Goal: Task Accomplishment & Management: Manage account settings

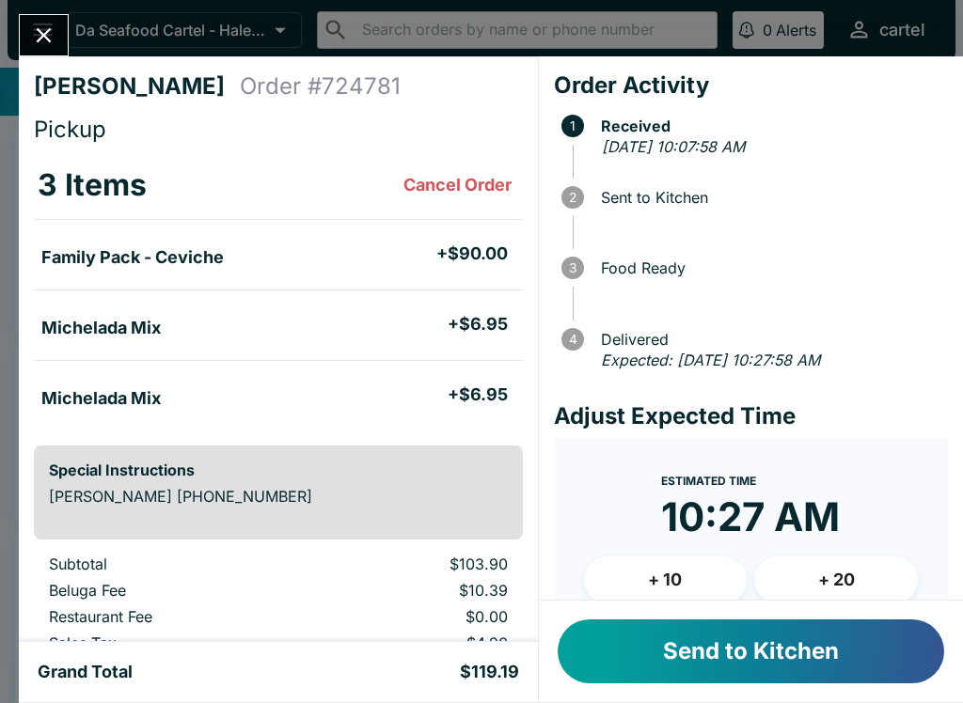
click at [703, 652] on button "Send to Kitchen" at bounding box center [751, 652] width 387 height 64
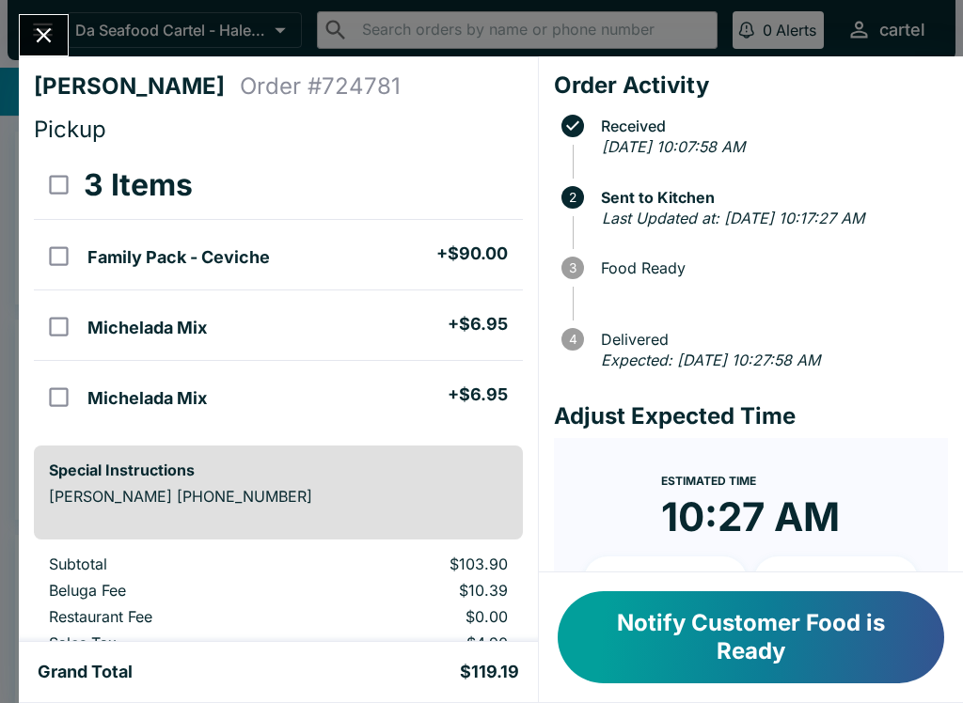
click at [43, 39] on icon "Close" at bounding box center [43, 35] width 25 height 25
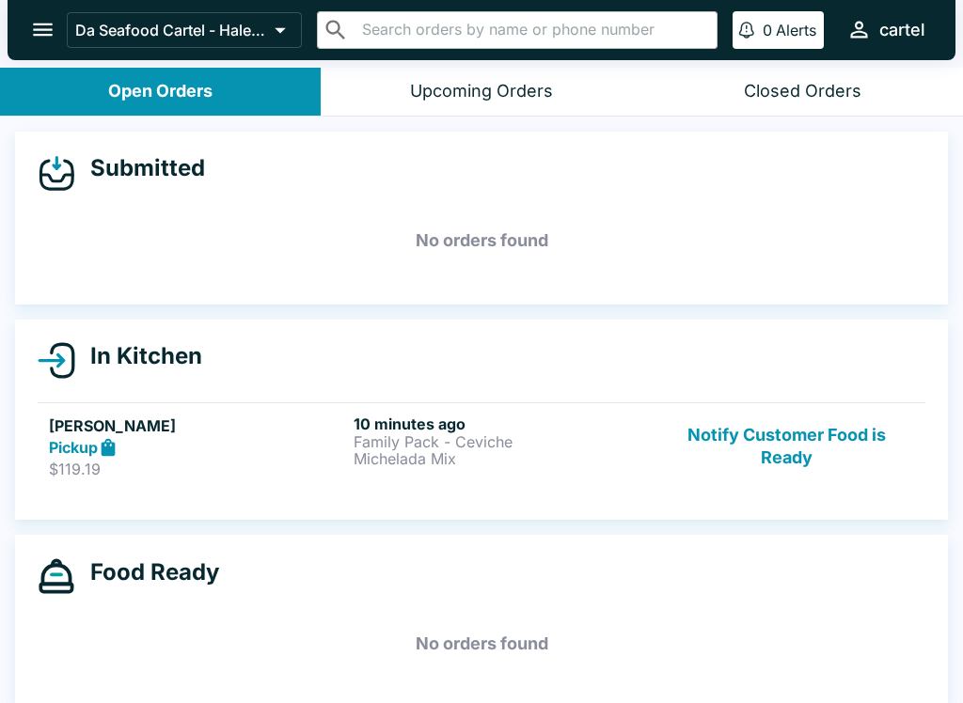
click at [356, 464] on p "Michelada Mix" at bounding box center [502, 458] width 297 height 17
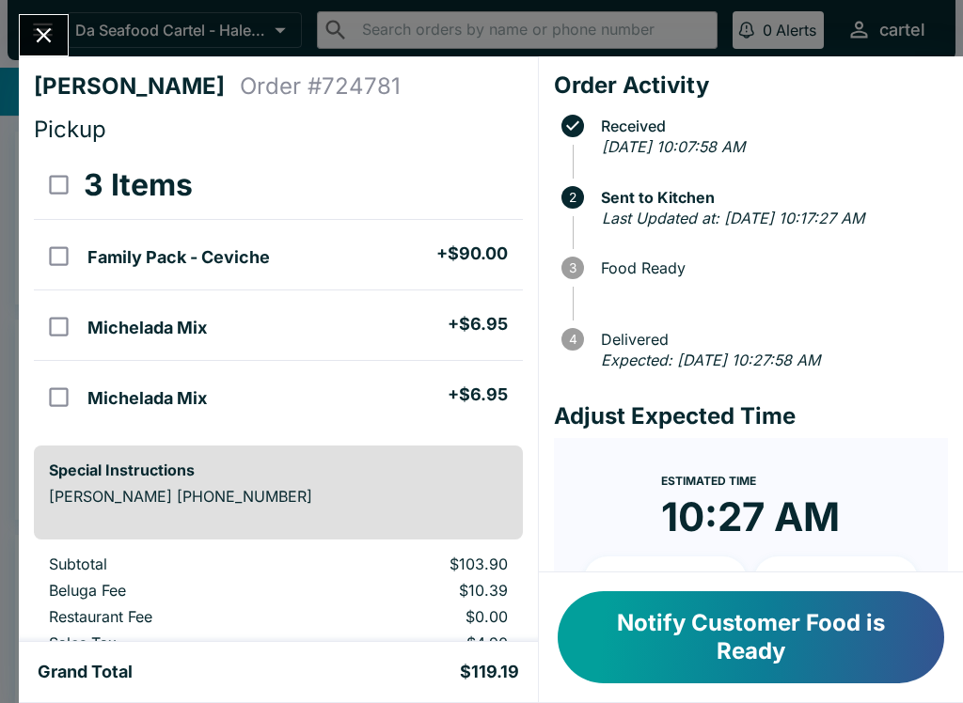
click at [678, 614] on button "Notify Customer Food is Ready" at bounding box center [751, 638] width 387 height 92
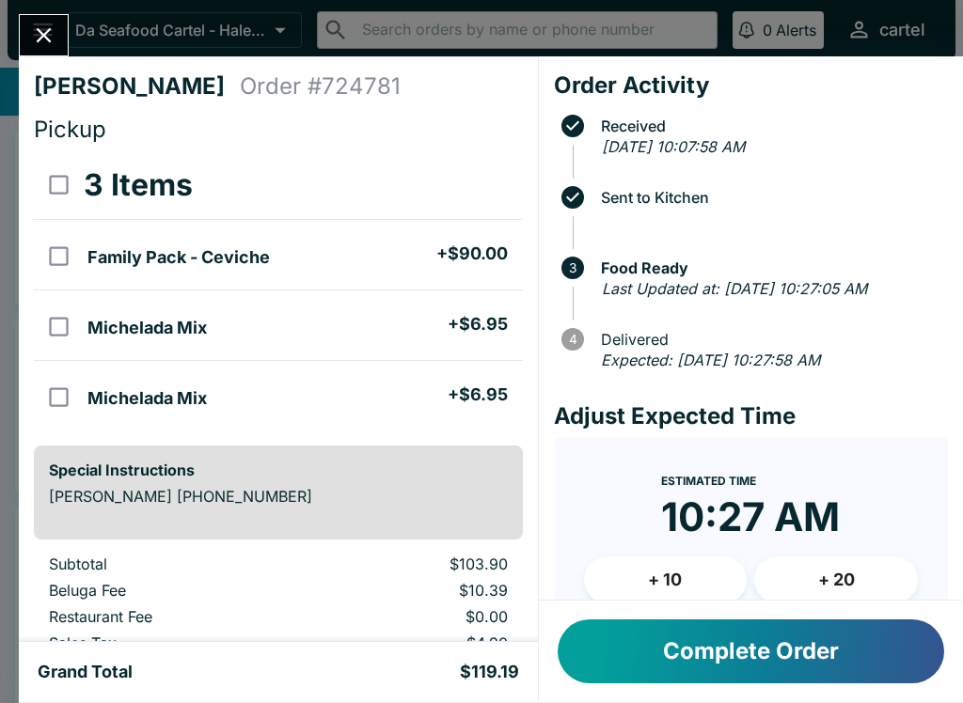
click at [42, 18] on button "Close" at bounding box center [44, 35] width 48 height 40
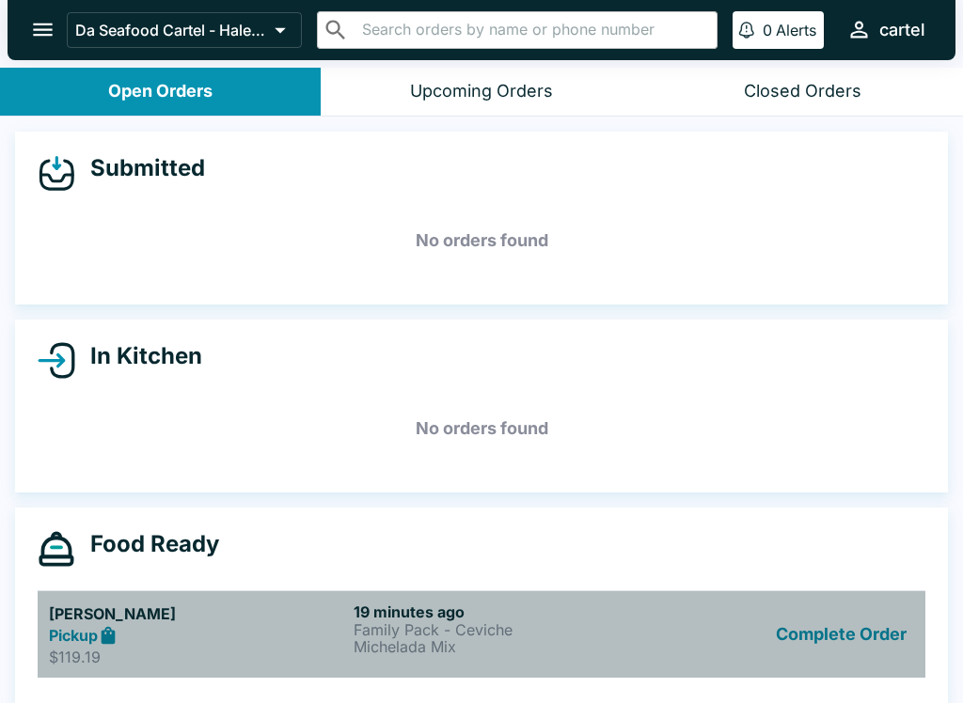
click at [257, 624] on h5 "[PERSON_NAME]" at bounding box center [197, 614] width 297 height 23
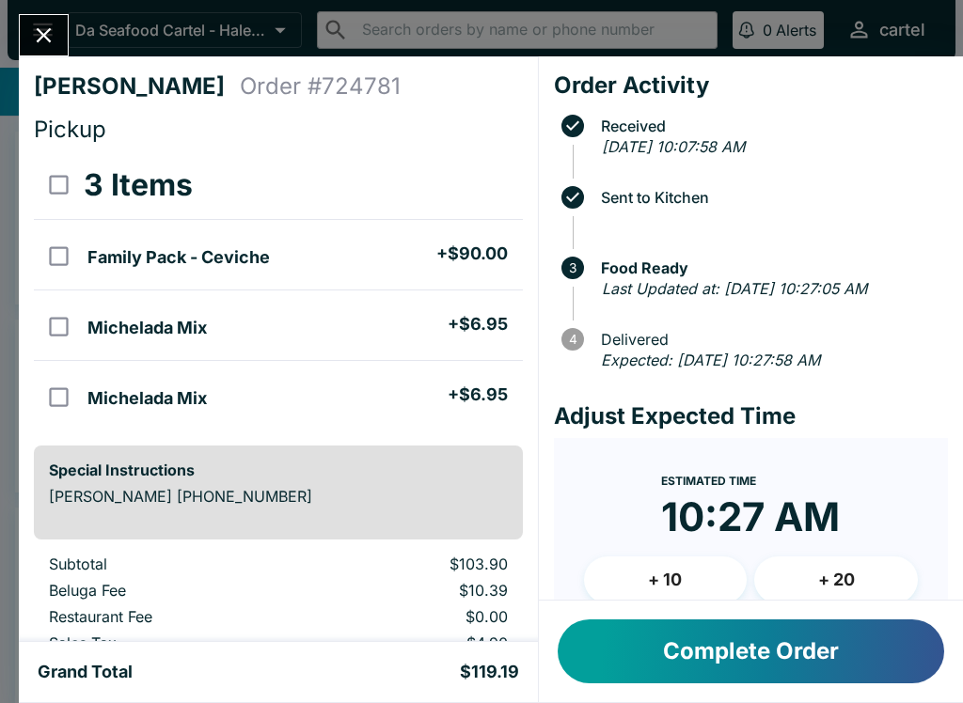
click at [36, 18] on button "Close" at bounding box center [44, 35] width 48 height 40
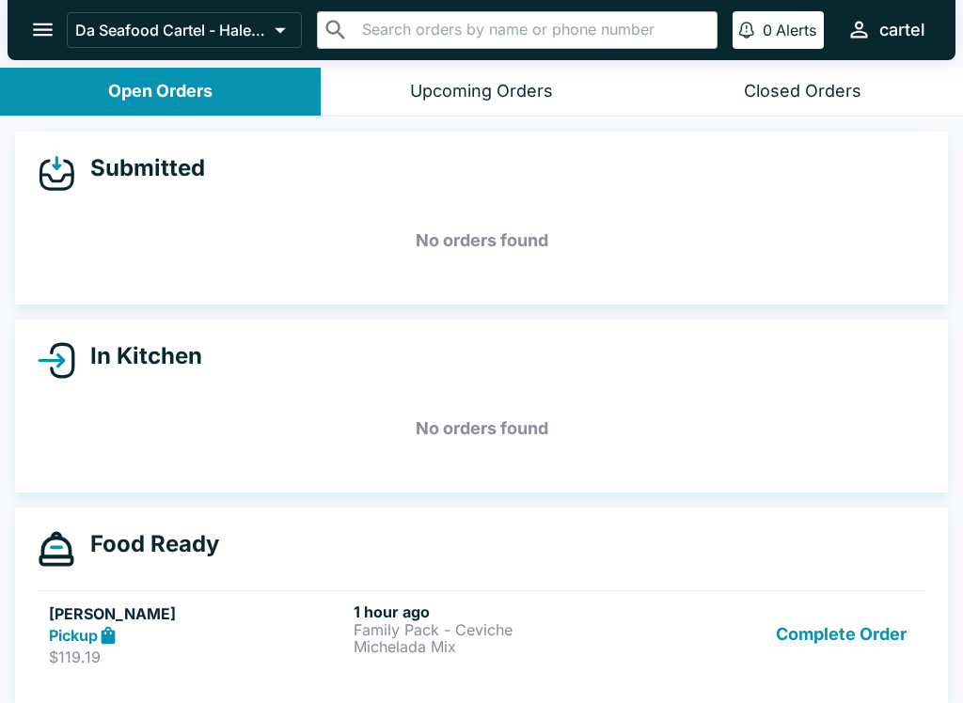
click at [472, 652] on p "Michelada Mix" at bounding box center [502, 647] width 297 height 17
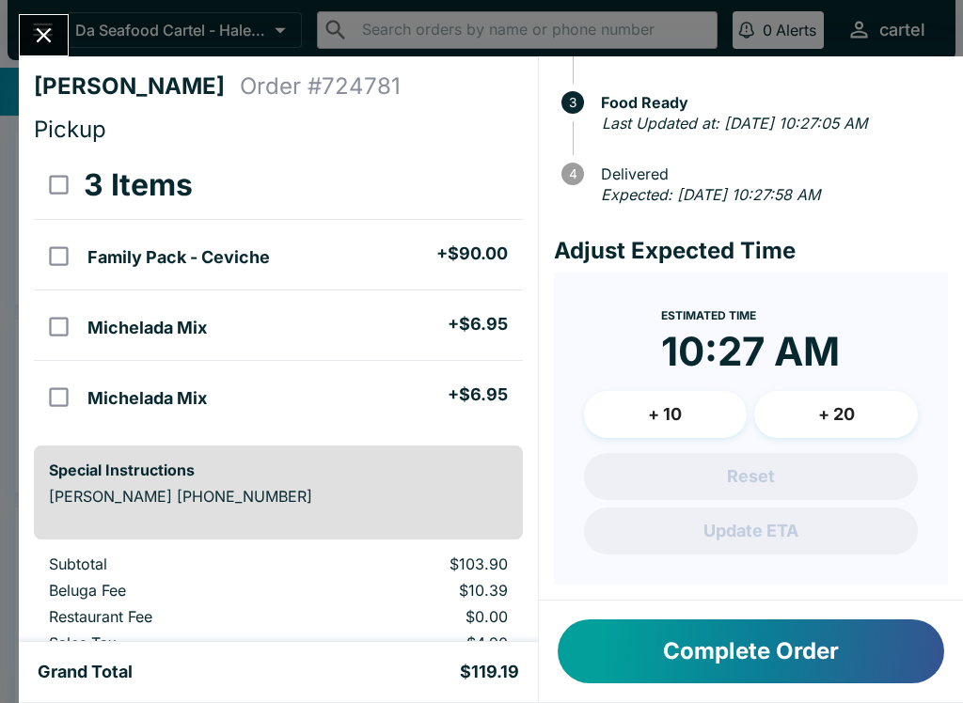
scroll to position [186, 0]
click at [6, 24] on div "[PERSON_NAME] Order # 724781 Pickup 3 Items Family Pack - Ceviche + $90.00 Mich…" at bounding box center [481, 351] width 963 height 703
click at [108, 304] on ul "Michelada Mix + $6.95" at bounding box center [301, 325] width 442 height 55
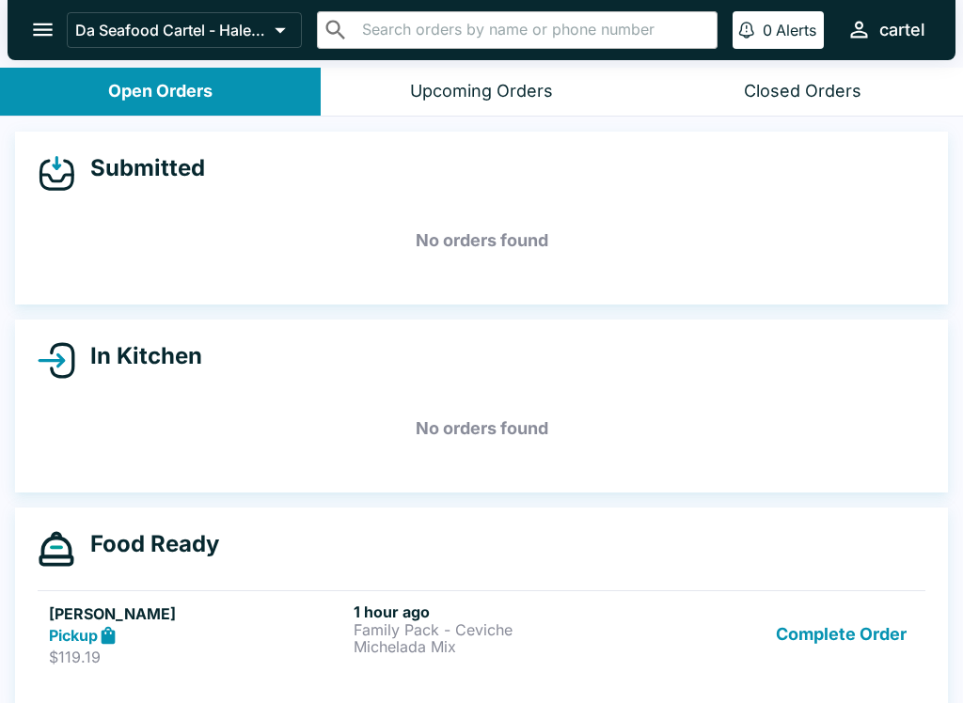
click at [42, 17] on icon "open drawer" at bounding box center [42, 29] width 25 height 25
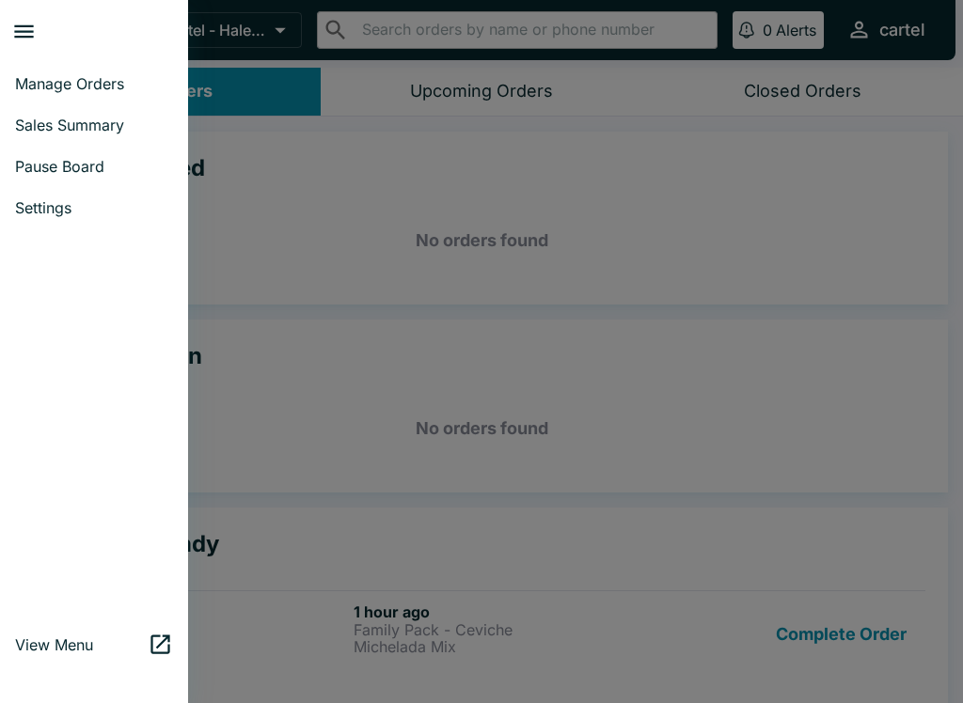
click at [270, 304] on div at bounding box center [481, 351] width 963 height 703
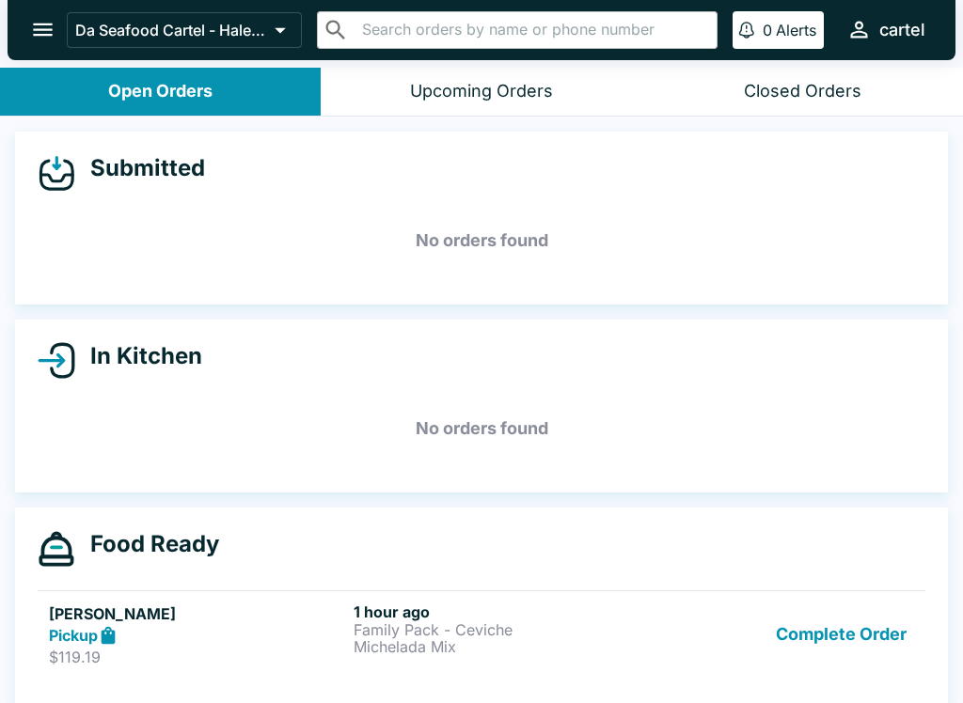
click at [457, 643] on p "Michelada Mix" at bounding box center [502, 647] width 297 height 17
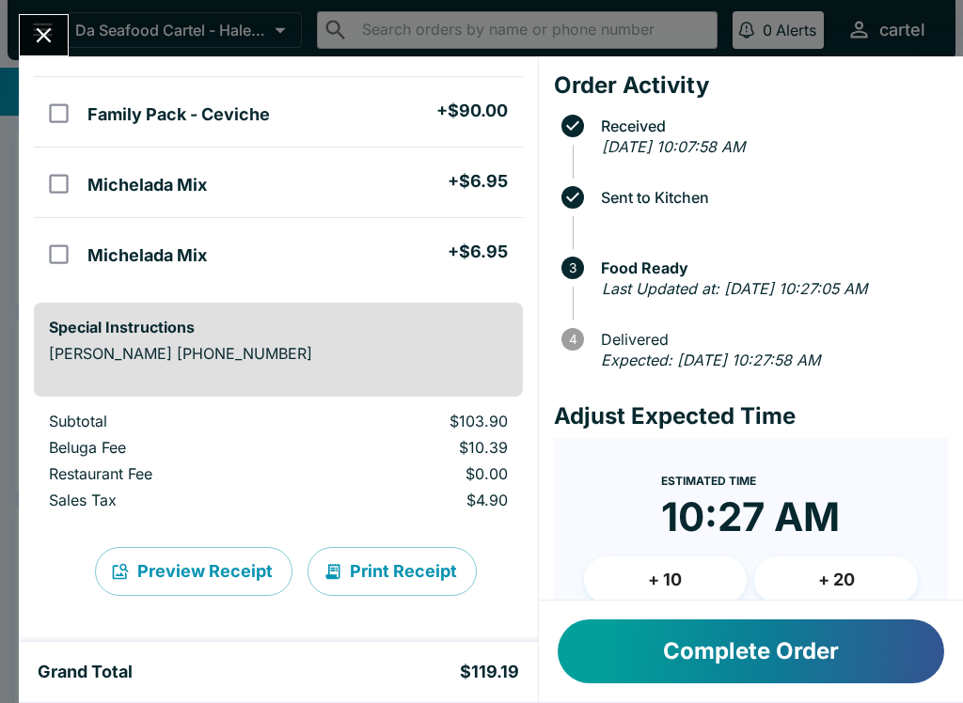
scroll to position [143, 0]
click at [708, 649] on button "Complete Order" at bounding box center [751, 652] width 387 height 64
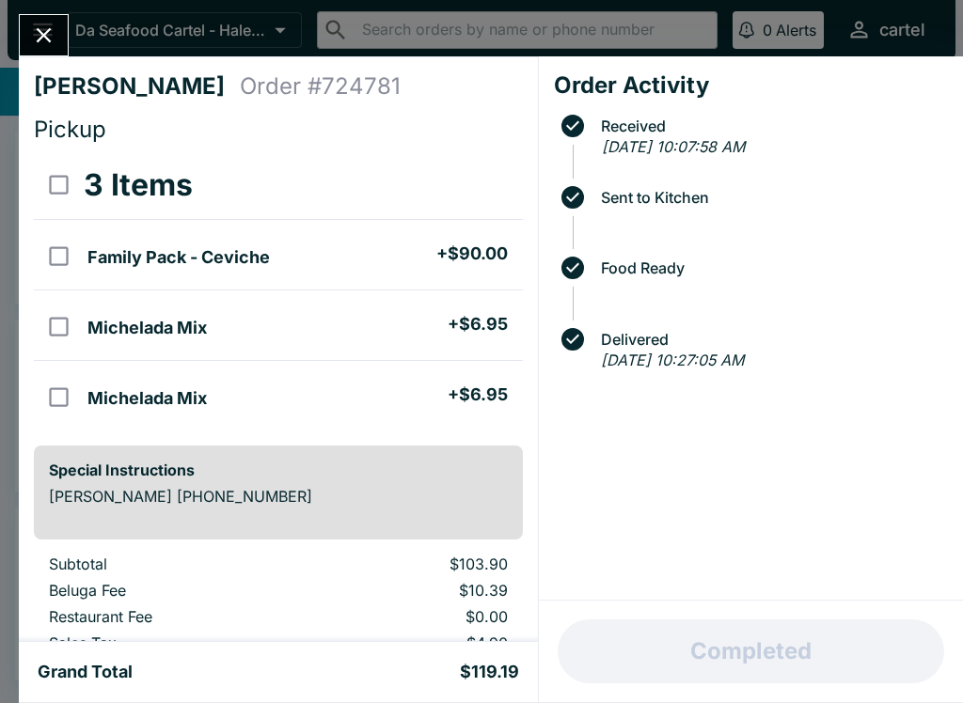
scroll to position [0, 0]
click at [21, 39] on button "Close" at bounding box center [44, 35] width 48 height 40
